Goal: Transaction & Acquisition: Obtain resource

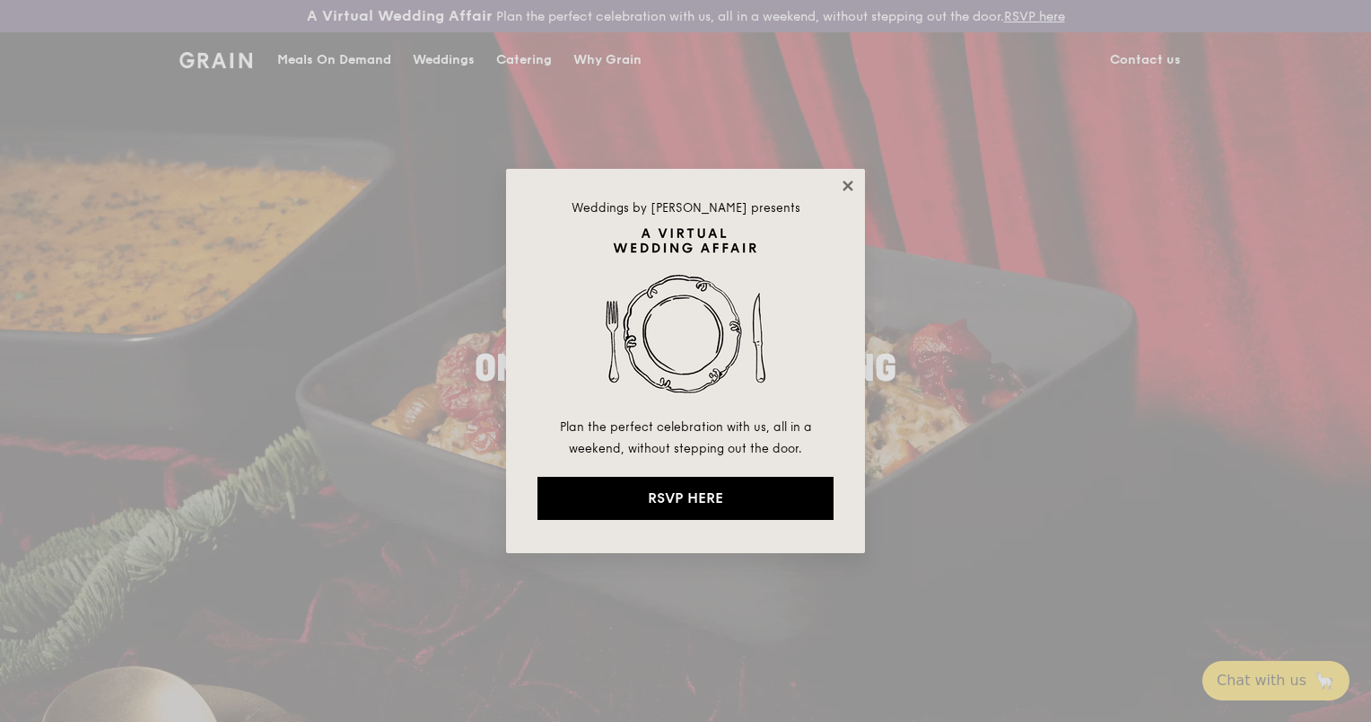
click at [848, 187] on icon at bounding box center [848, 185] width 10 height 10
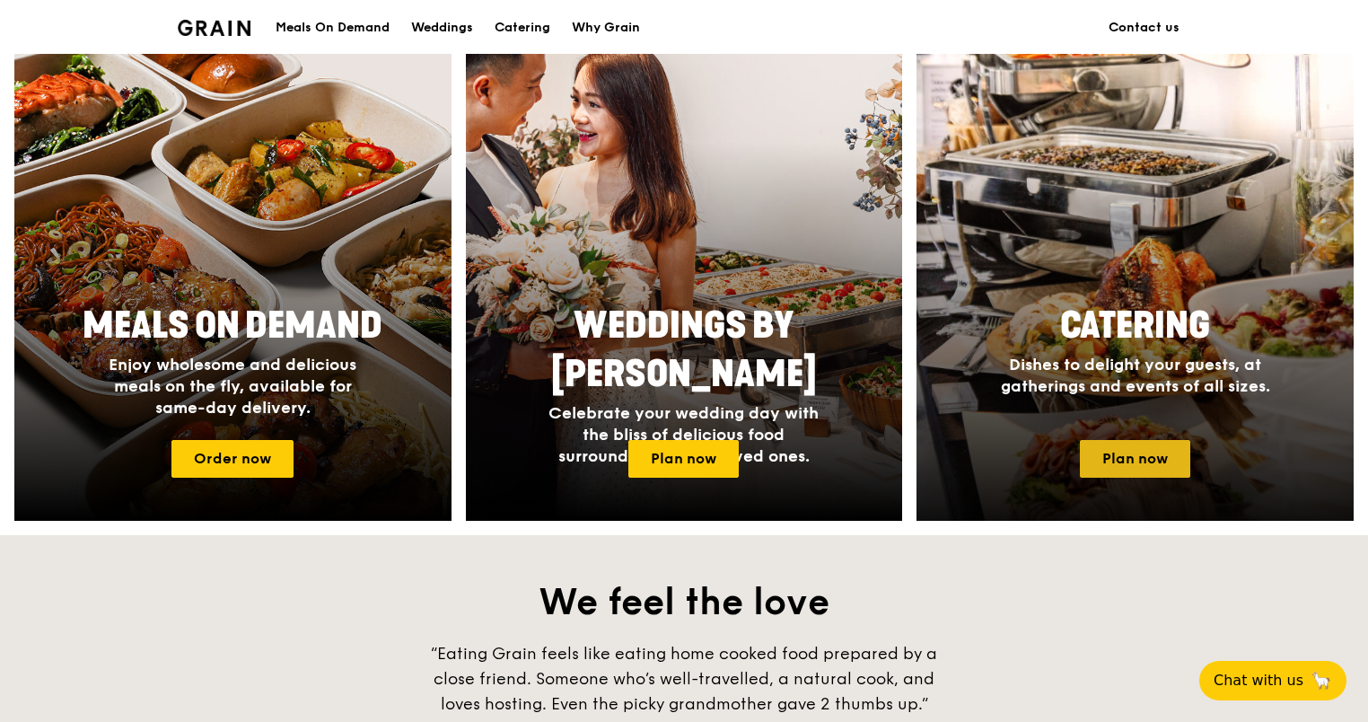
scroll to position [808, 0]
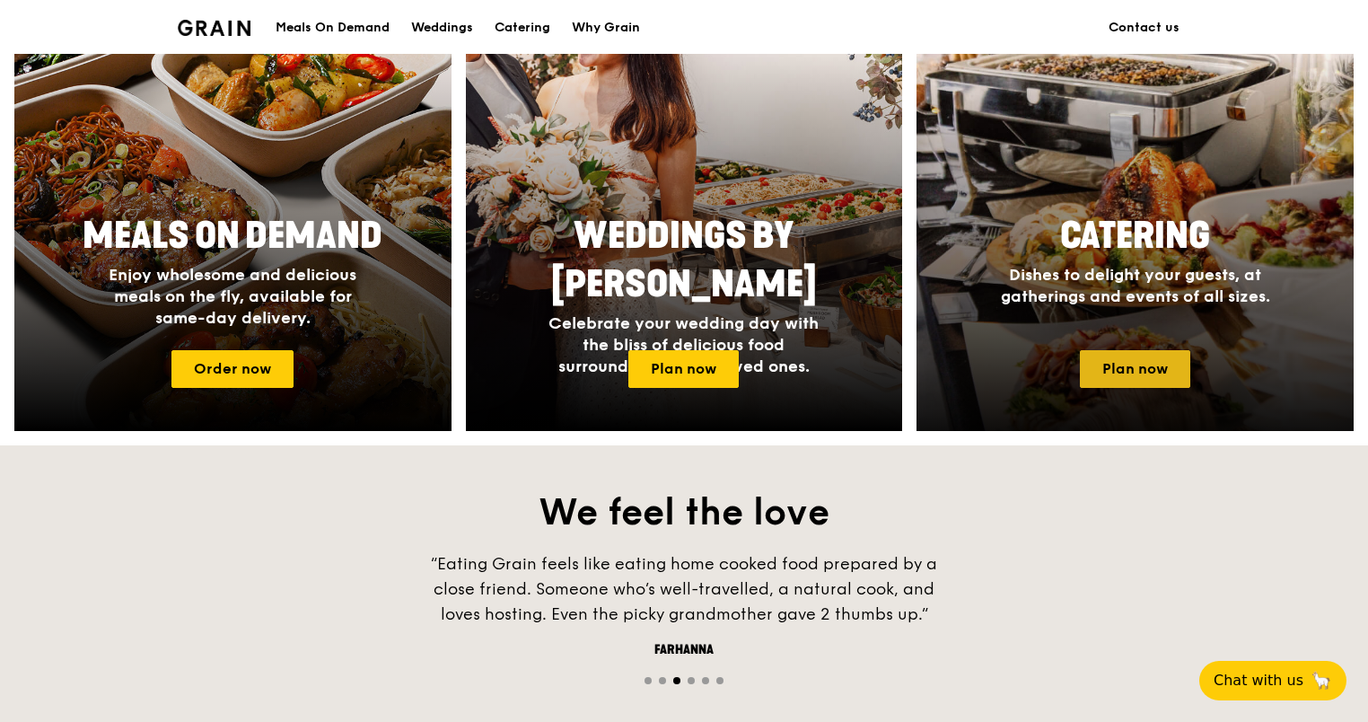
click at [1132, 373] on link "Plan now" at bounding box center [1135, 369] width 110 height 38
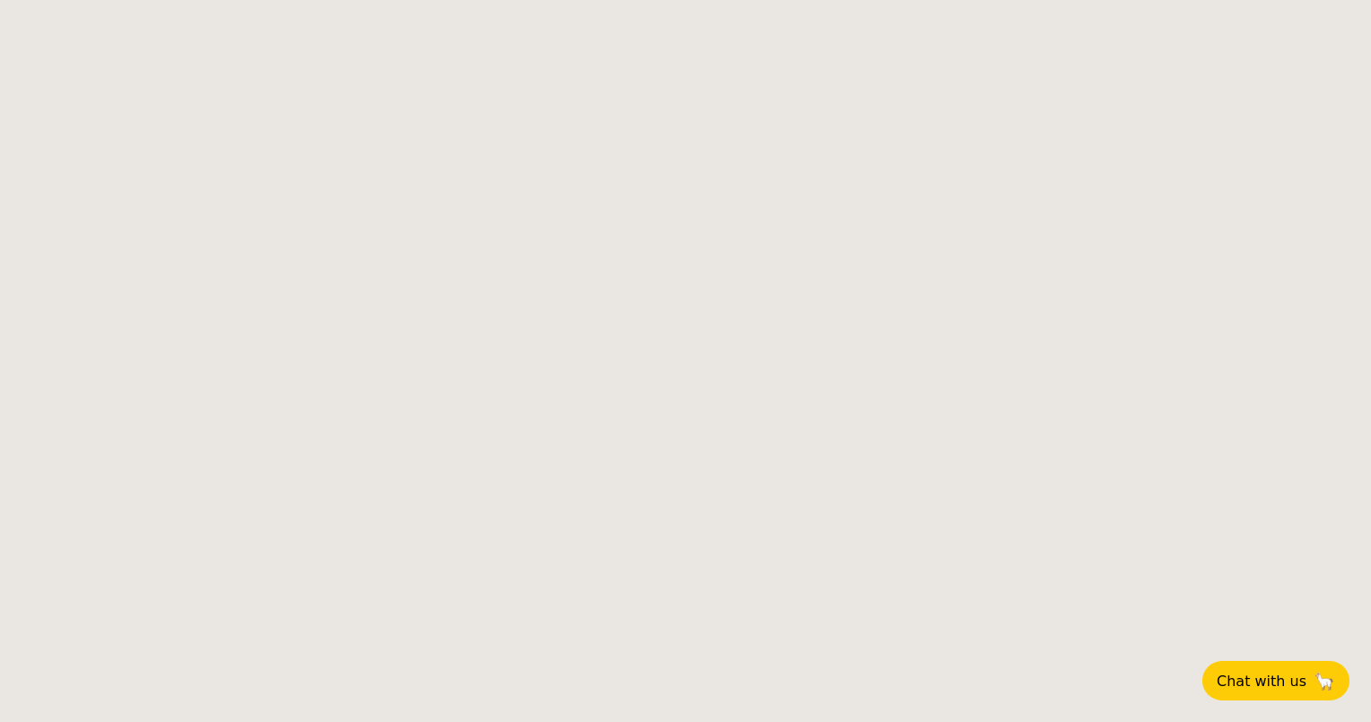
select select
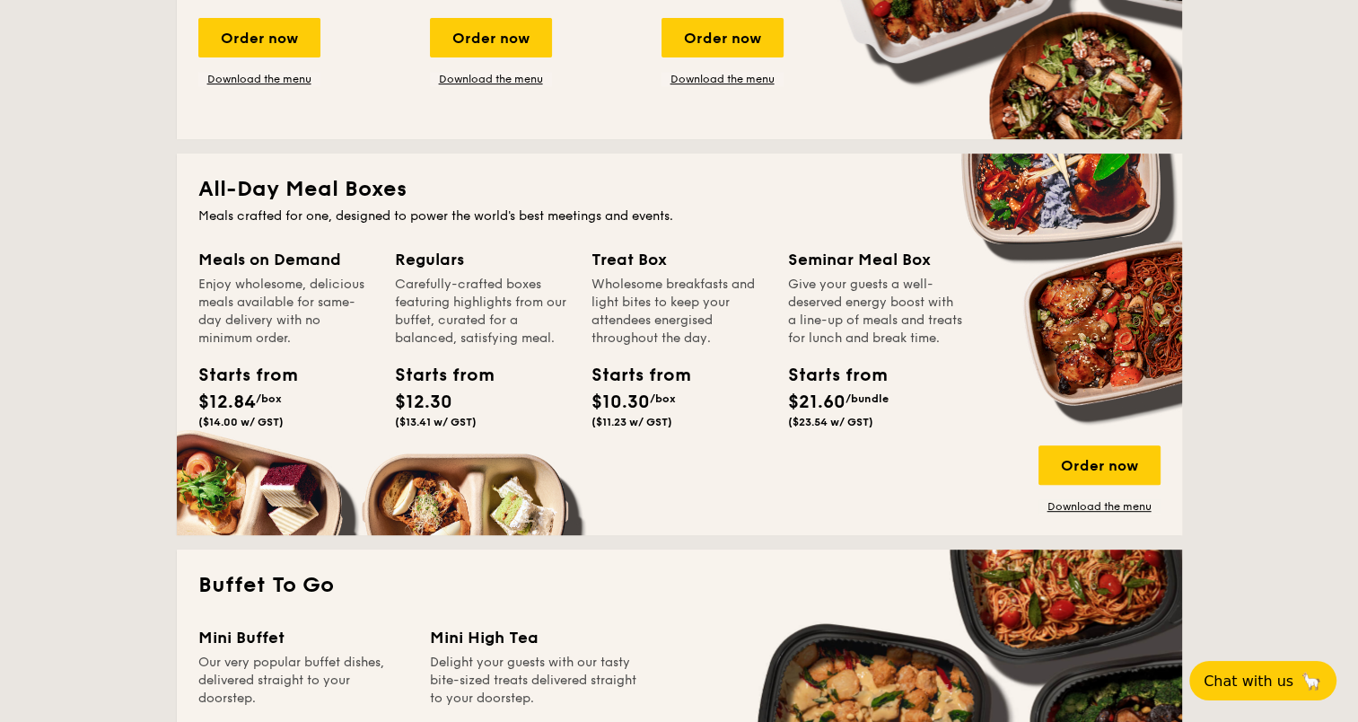
scroll to position [718, 0]
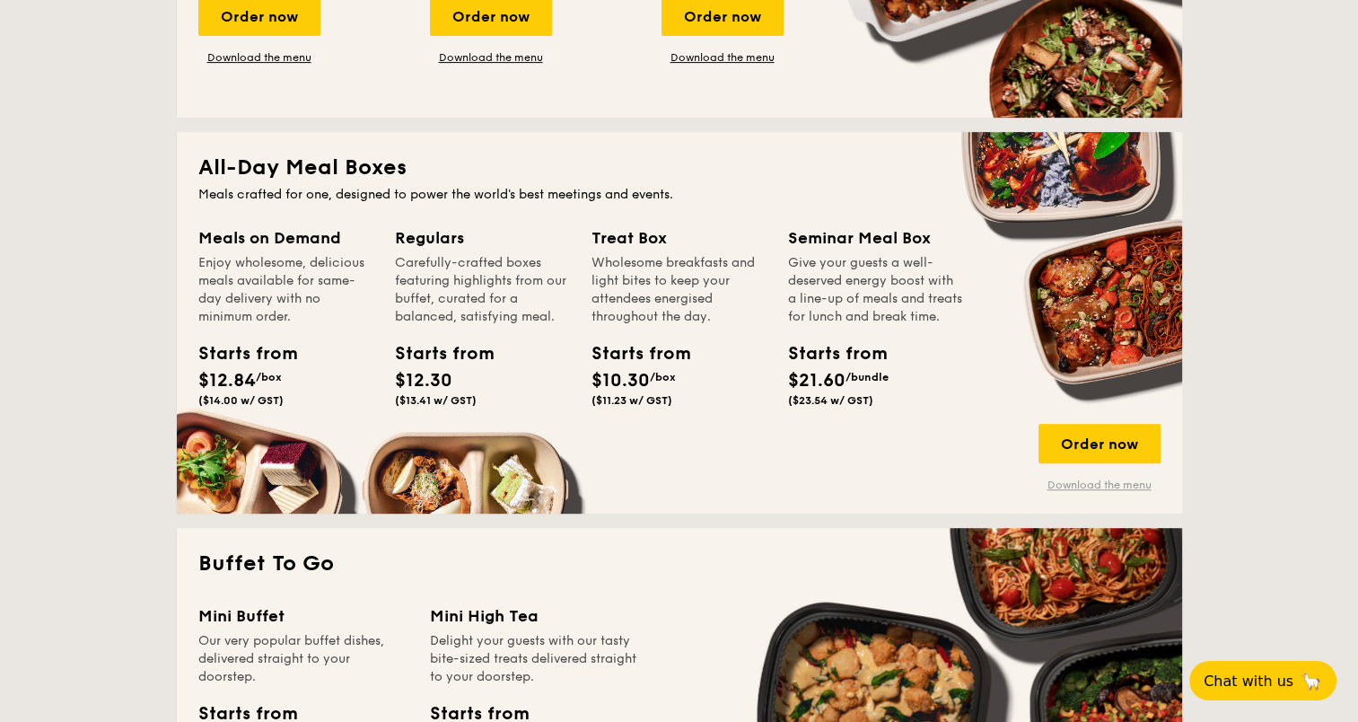
click at [1124, 485] on link "Download the menu" at bounding box center [1099, 484] width 122 height 14
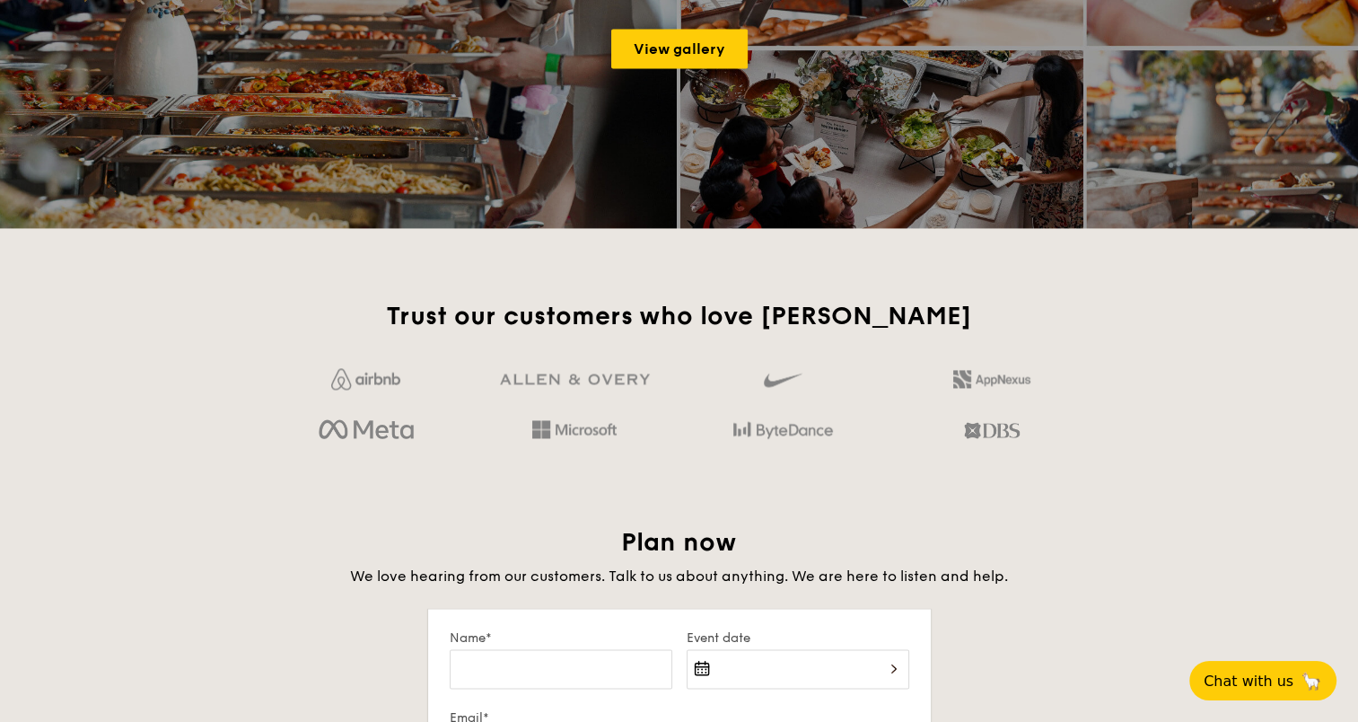
scroll to position [2603, 0]
